Goal: Find specific page/section: Find specific page/section

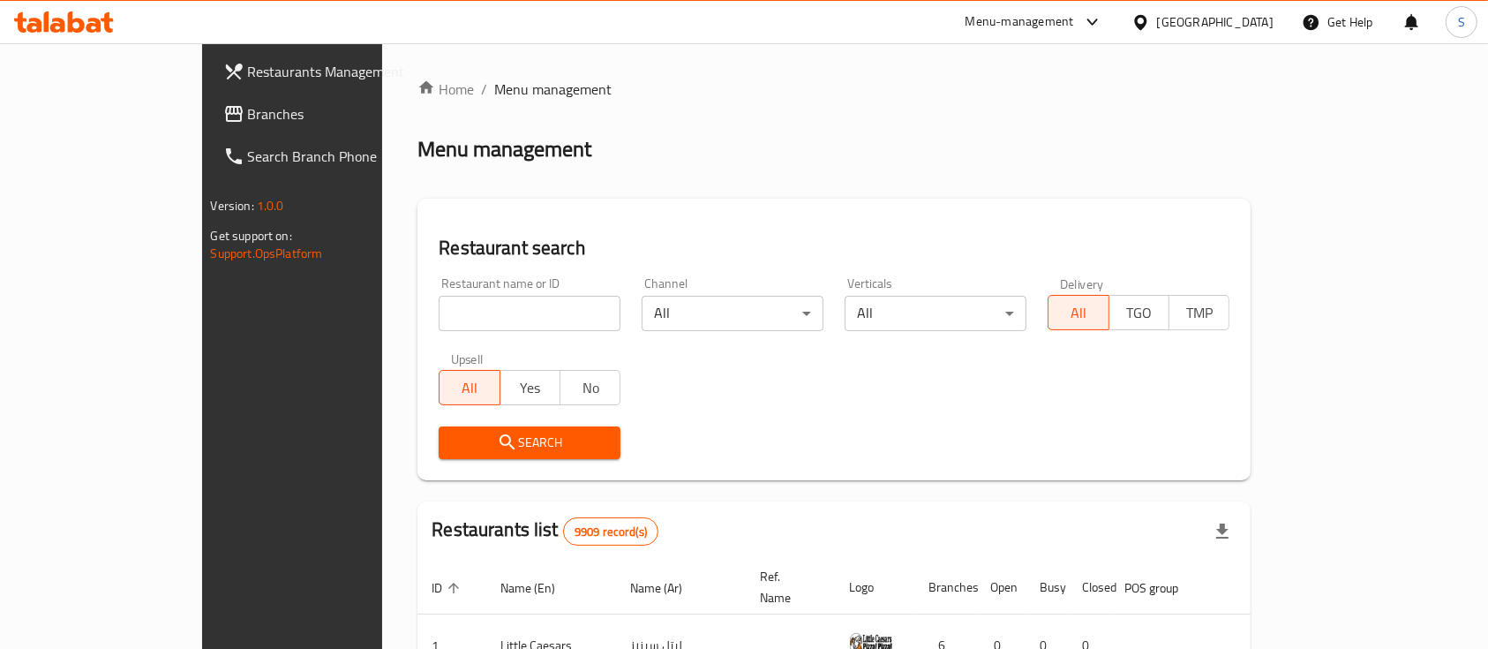
drag, startPoint x: 447, startPoint y: 337, endPoint x: 439, endPoint y: 304, distance: 34.5
click at [445, 323] on div "Restaurant name or ID Restaurant name or ID" at bounding box center [529, 303] width 203 height 75
click at [439, 304] on input "search" at bounding box center [530, 313] width 182 height 35
type input "Fresh Mango"
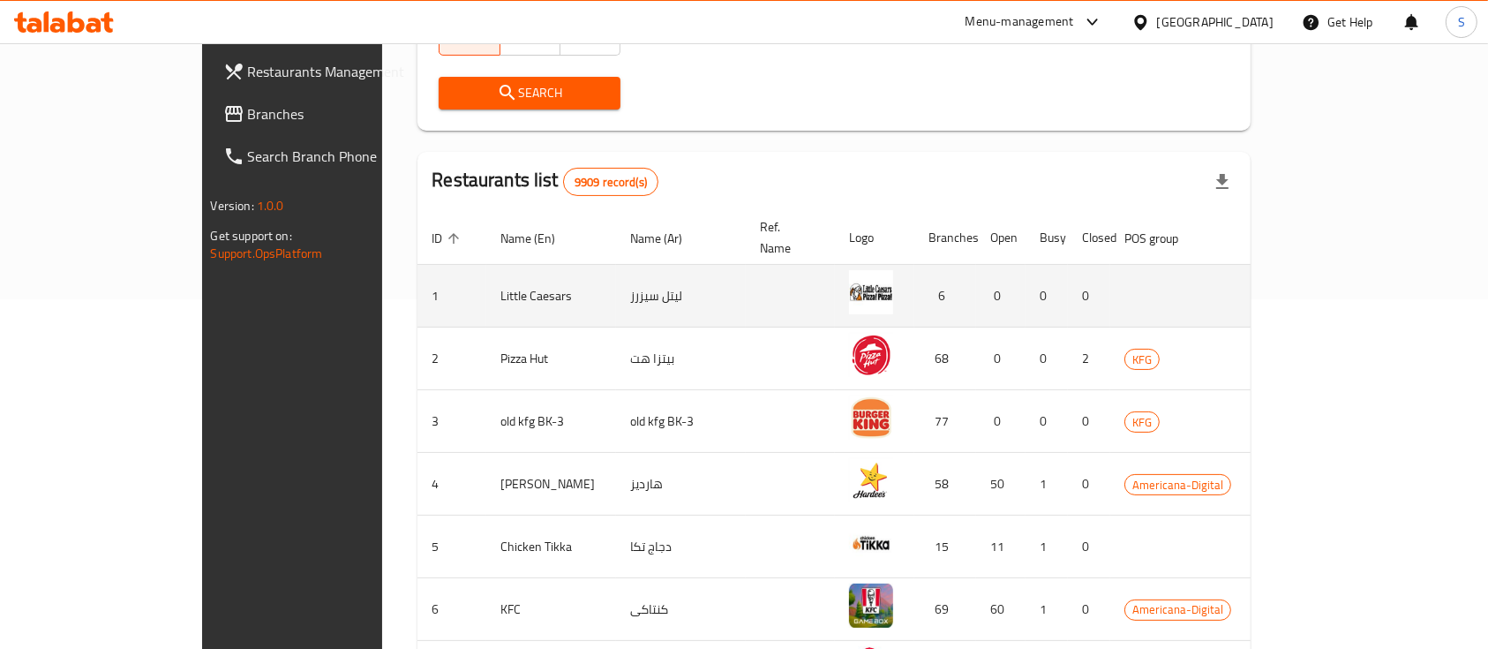
scroll to position [353, 0]
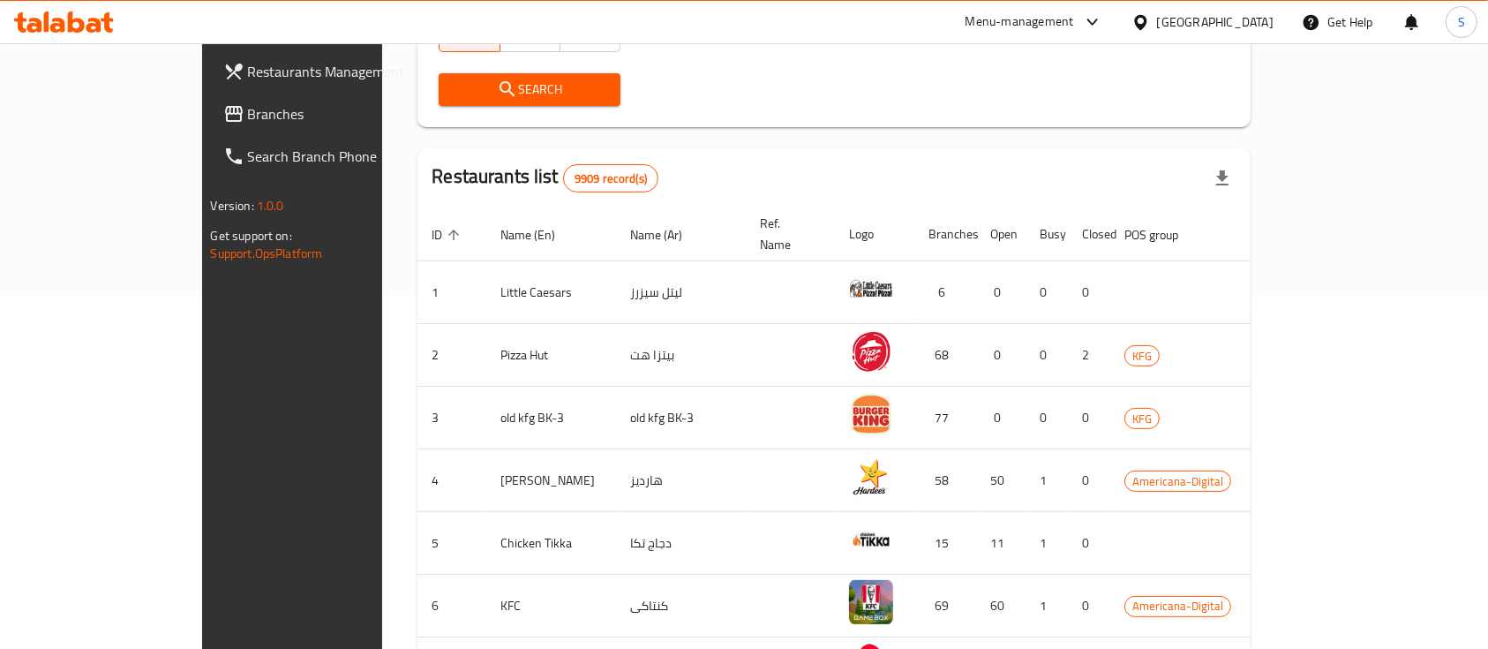
click at [479, 81] on span "Search" at bounding box center [530, 90] width 154 height 22
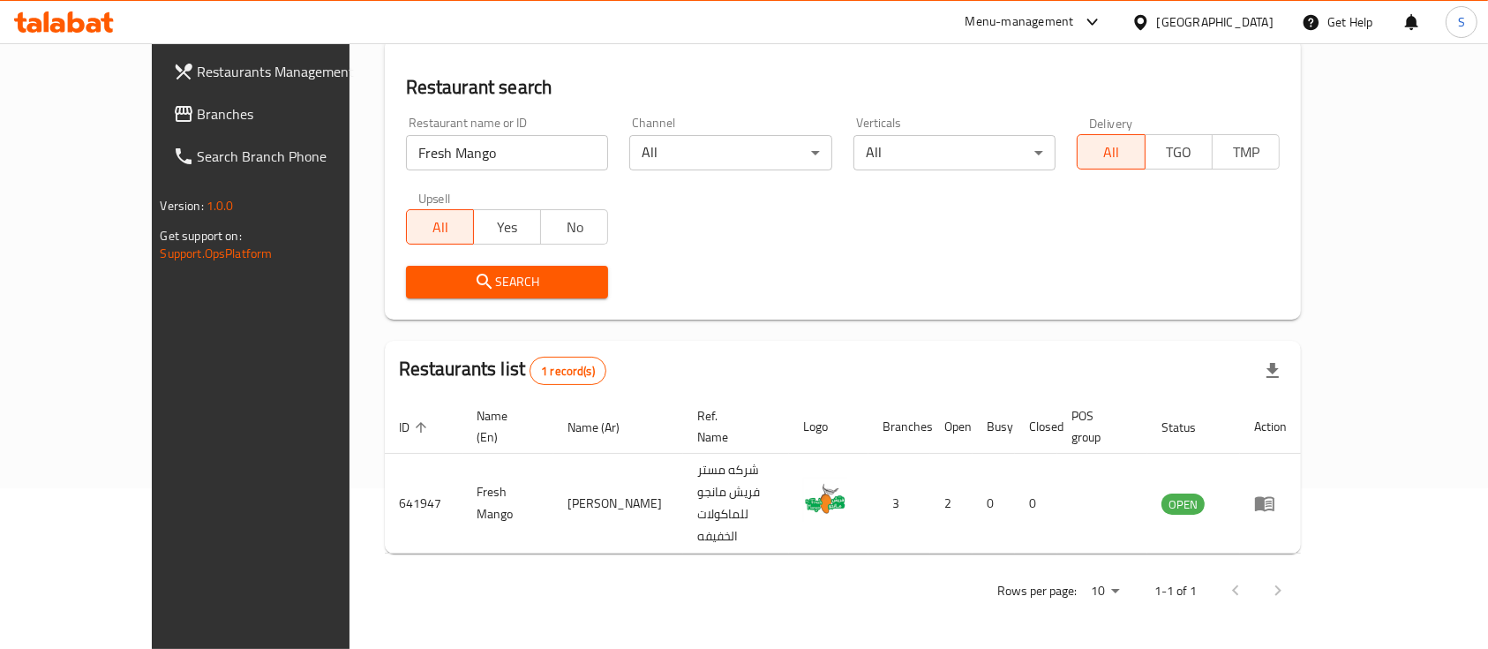
scroll to position [103, 0]
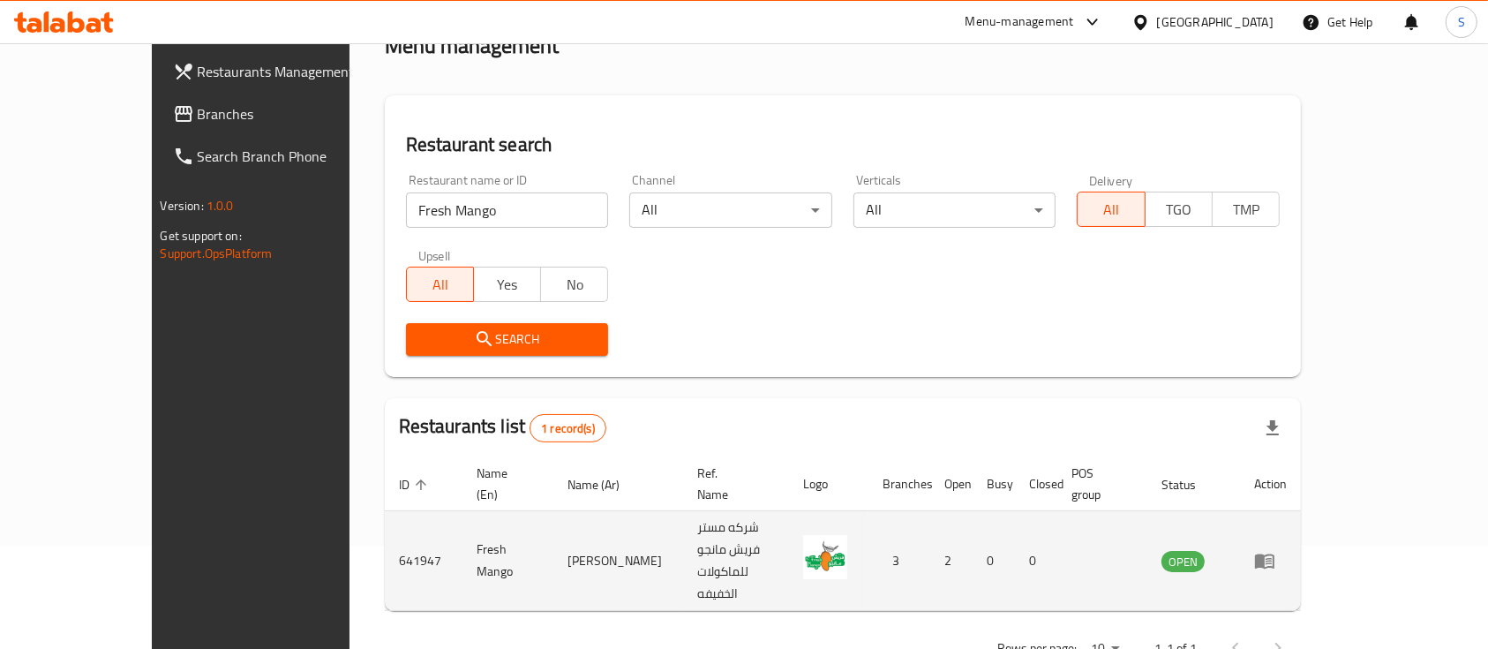
click at [1287, 550] on link "enhanced table" at bounding box center [1270, 560] width 33 height 21
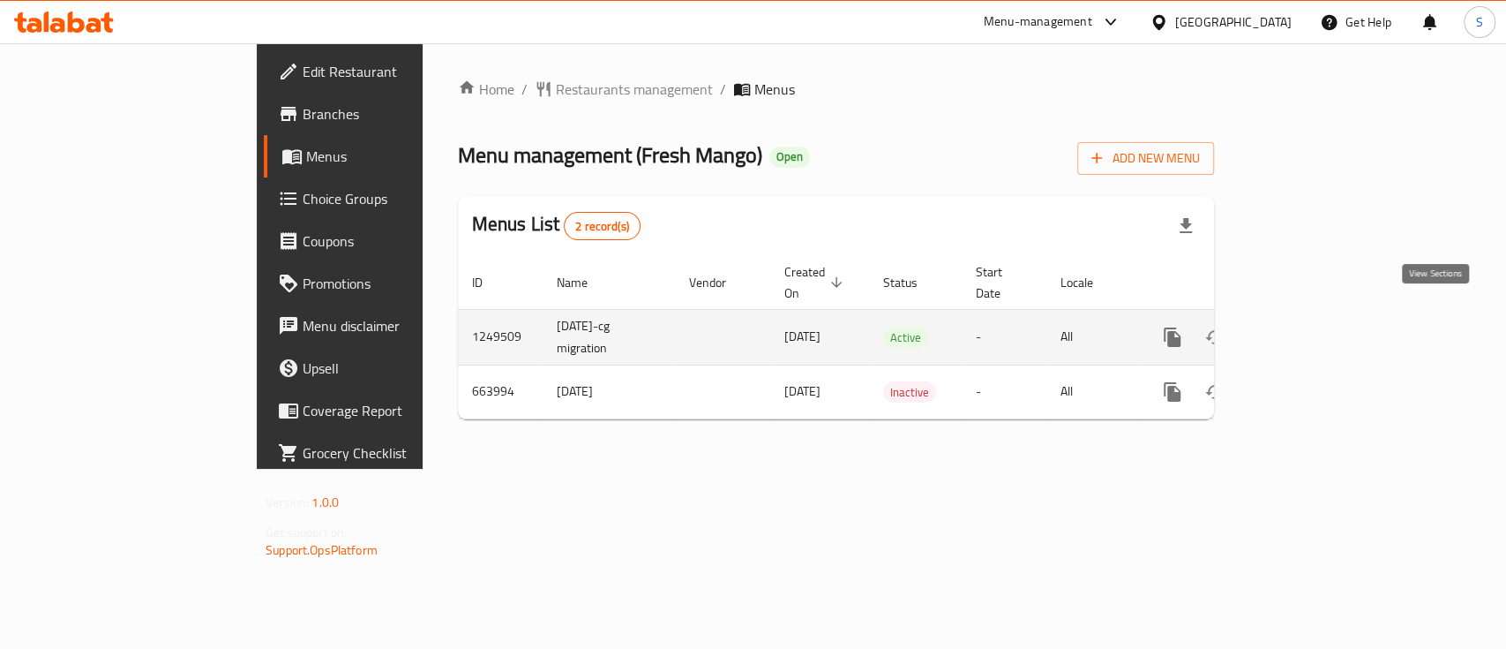
click at [1310, 327] on icon "enhanced table" at bounding box center [1299, 337] width 21 height 21
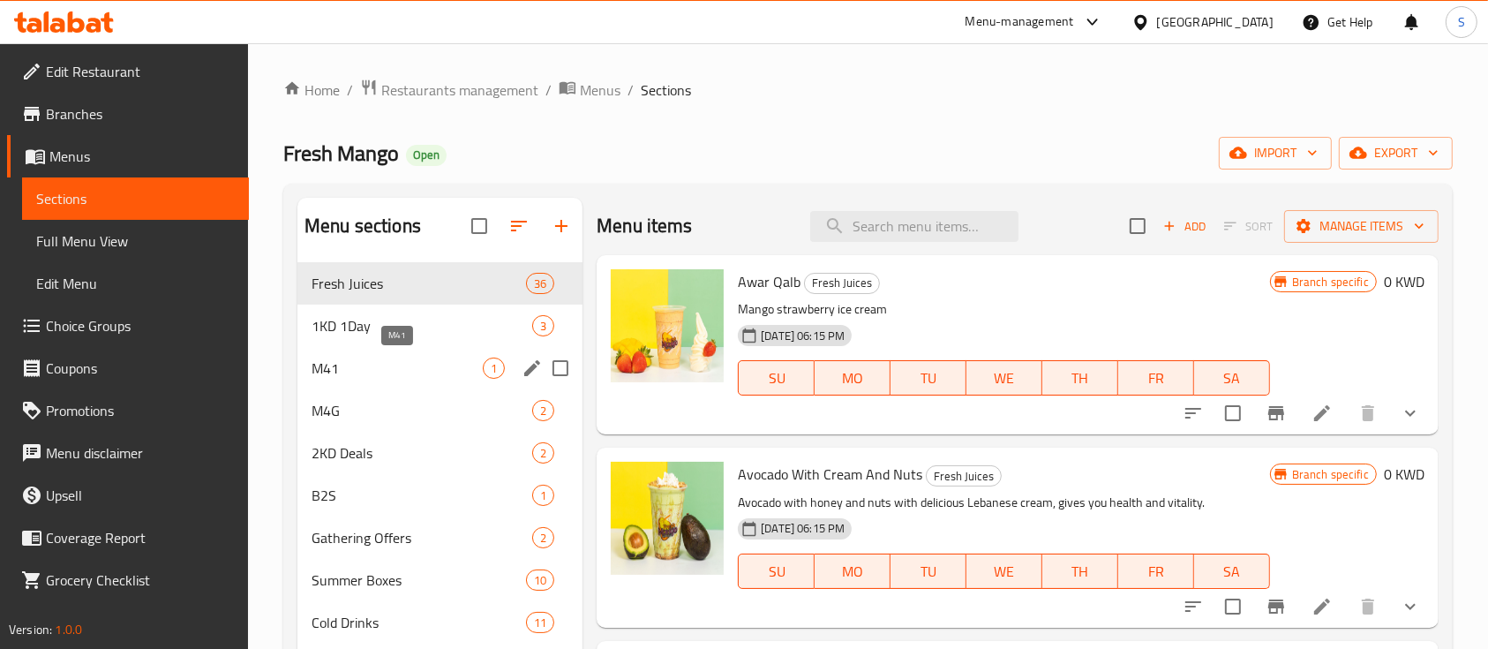
click at [425, 365] on span "M41" at bounding box center [397, 367] width 171 height 21
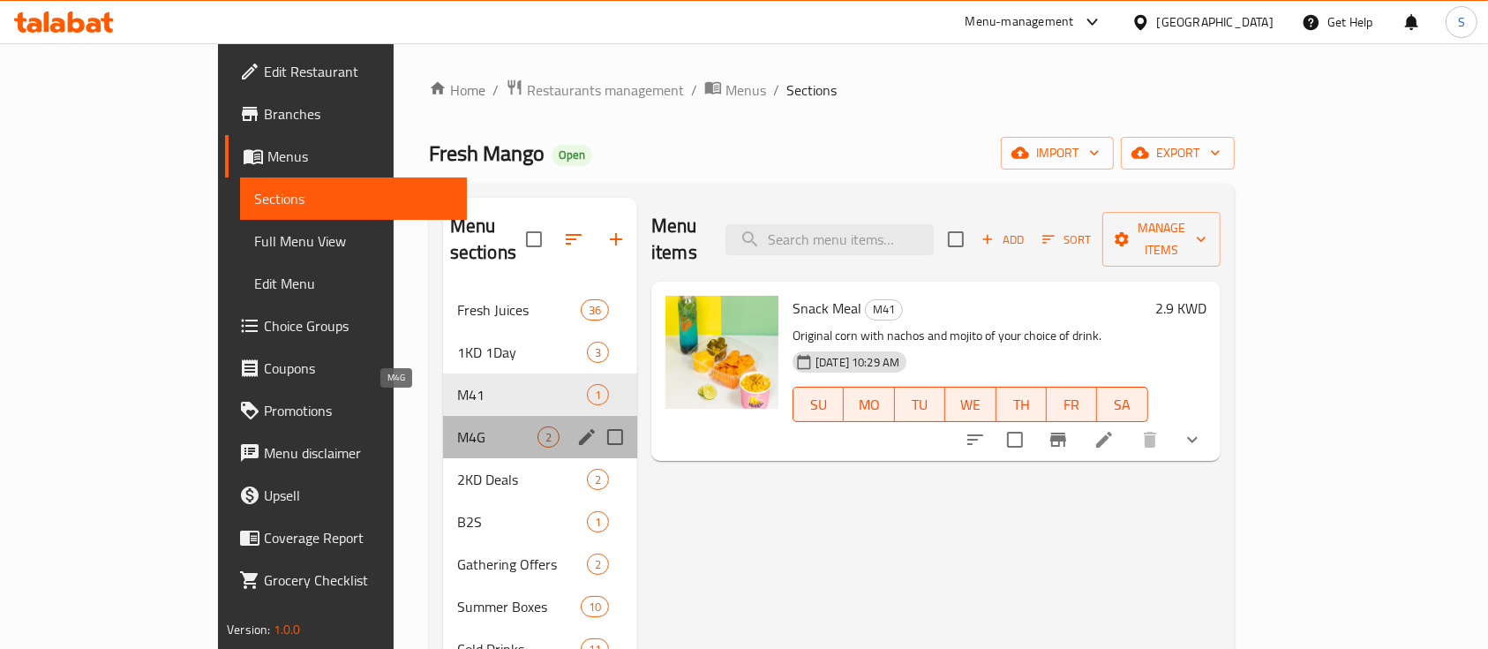
click at [457, 426] on span "M4G" at bounding box center [497, 436] width 80 height 21
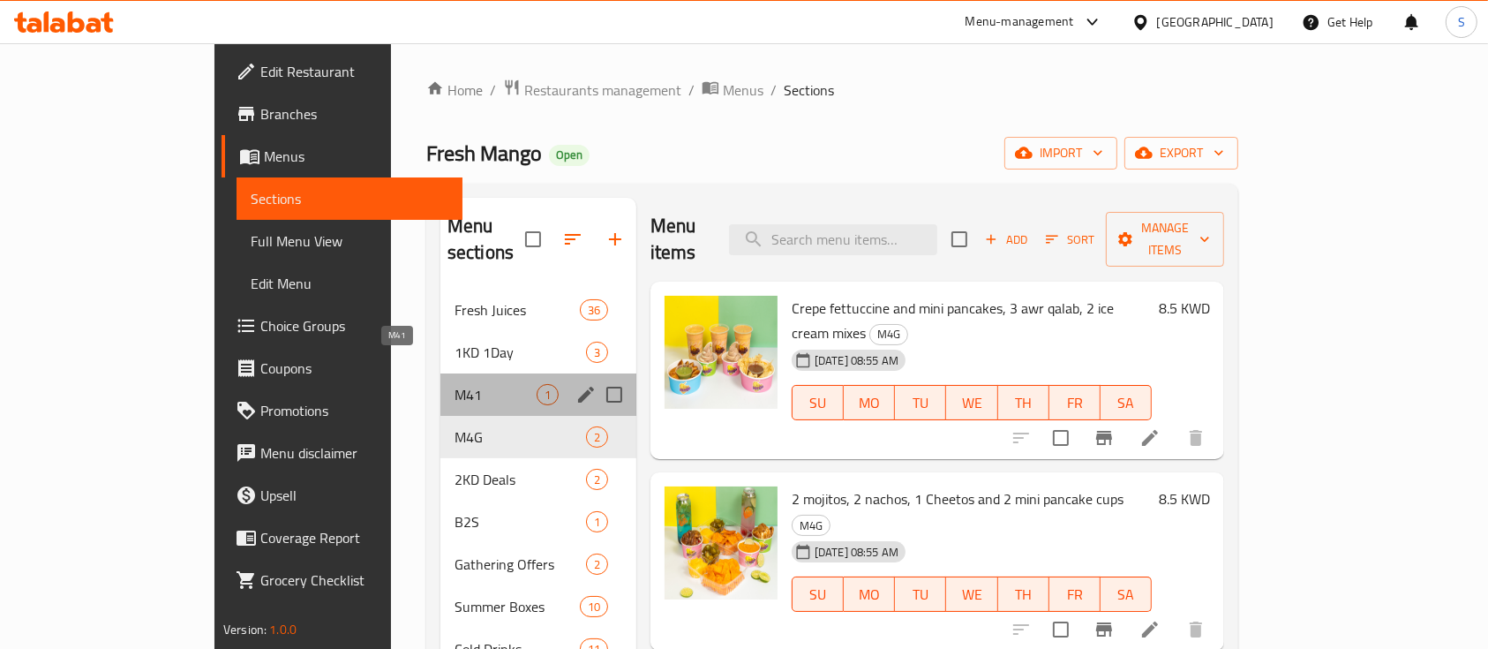
click at [454, 384] on span "M41" at bounding box center [495, 394] width 82 height 21
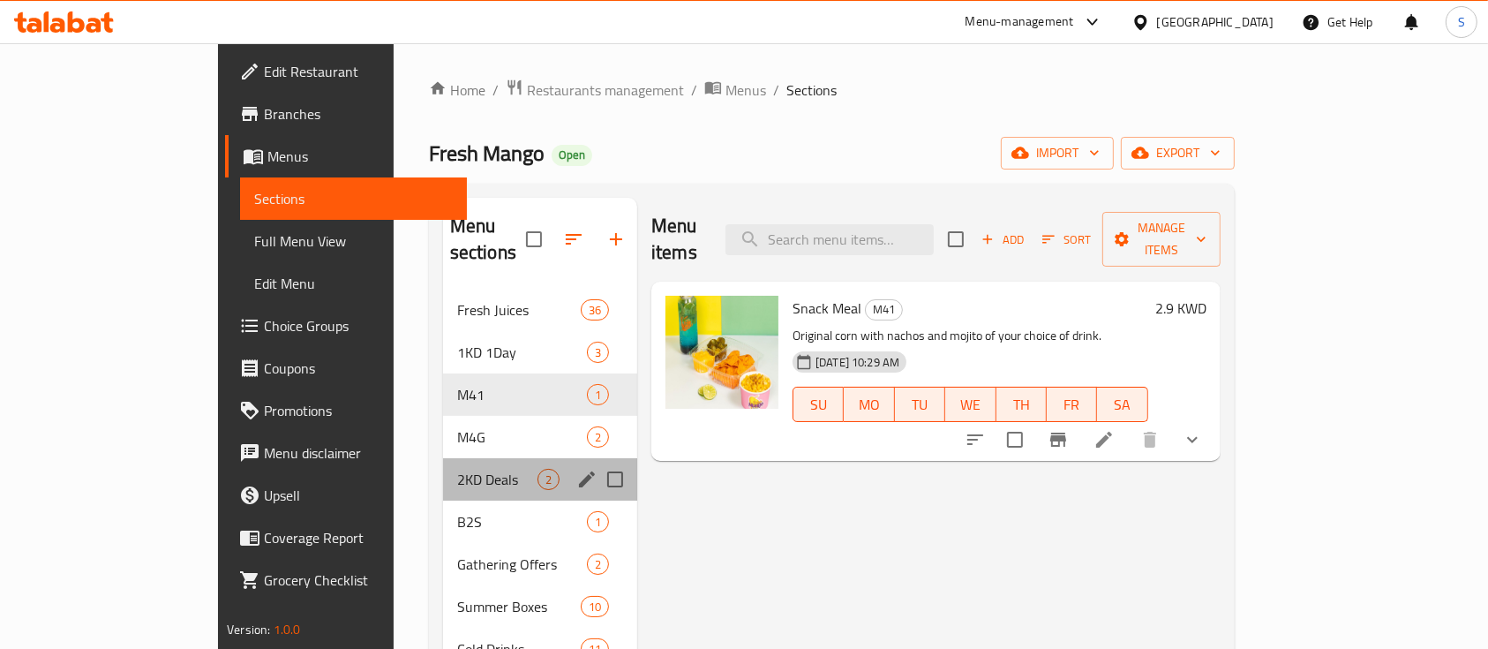
click at [443, 458] on div "2KD Deals 2" at bounding box center [540, 479] width 194 height 42
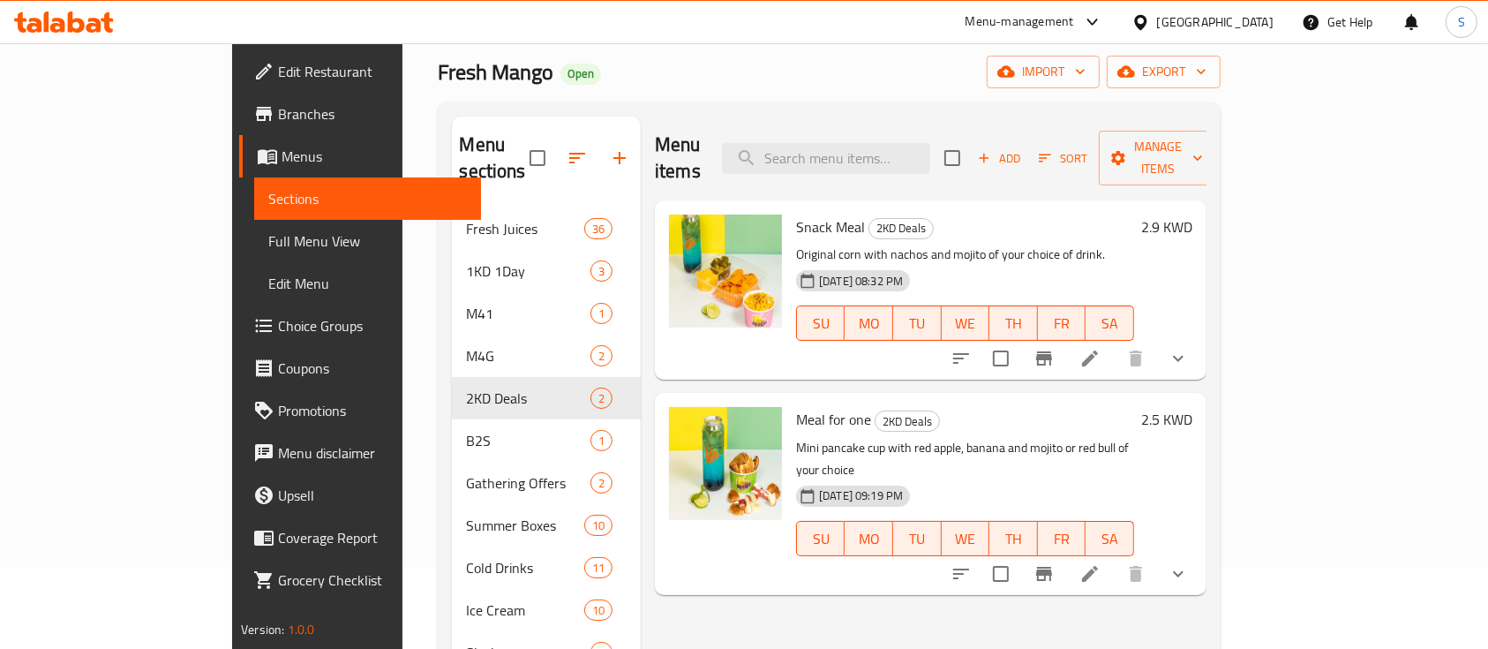
scroll to position [117, 0]
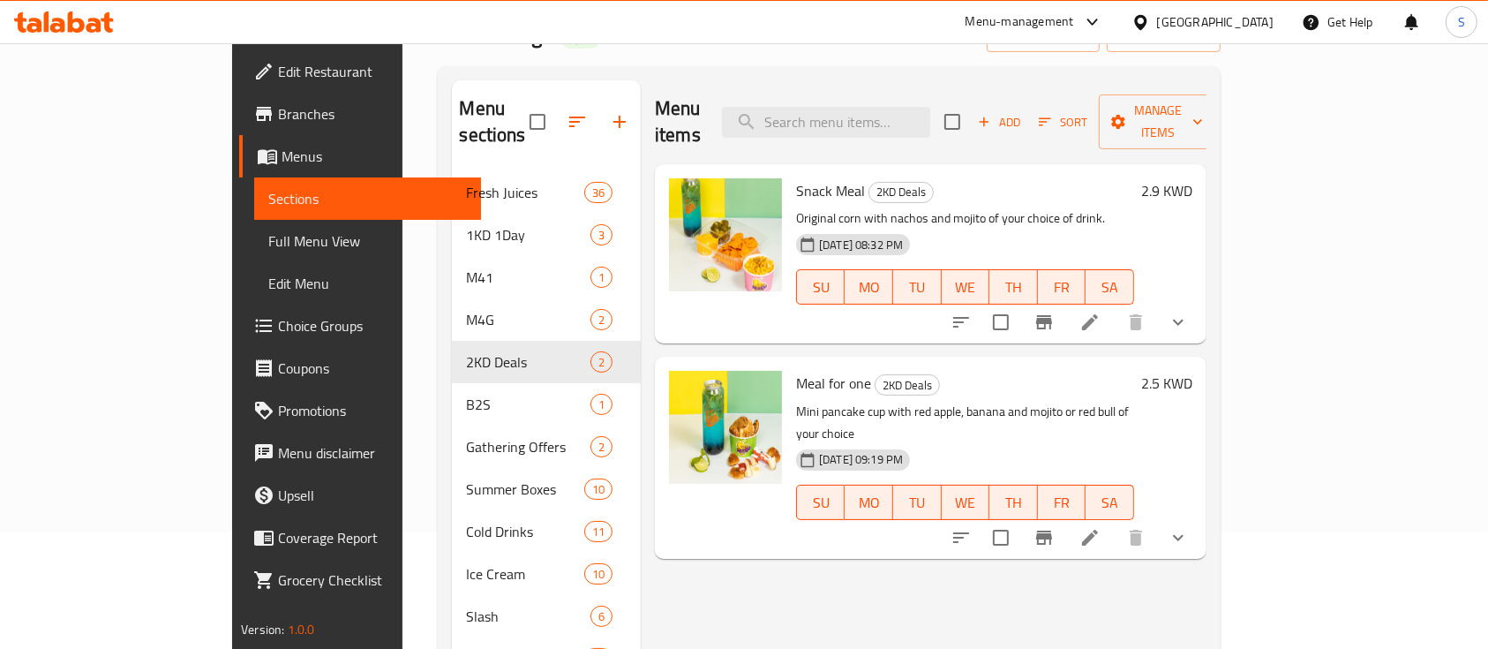
click at [796, 401] on p "Mini pancake cup with red apple, banana and mojito or red bull of your choice" at bounding box center [965, 423] width 338 height 44
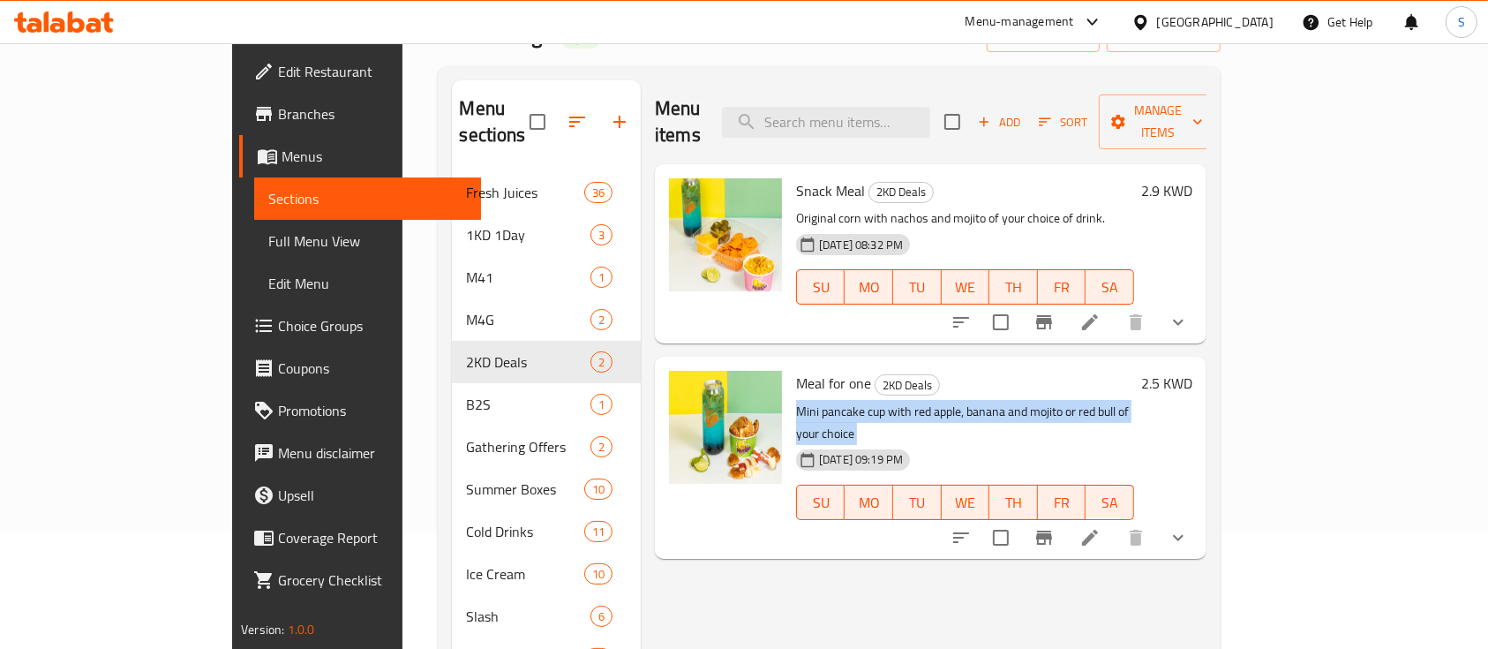
click at [796, 401] on p "Mini pancake cup with red apple, banana and mojito or red bull of your choice" at bounding box center [965, 423] width 338 height 44
copy div "Mini pancake cup with red apple, banana and mojito or red bull of your choice"
